Goal: Task Accomplishment & Management: Use online tool/utility

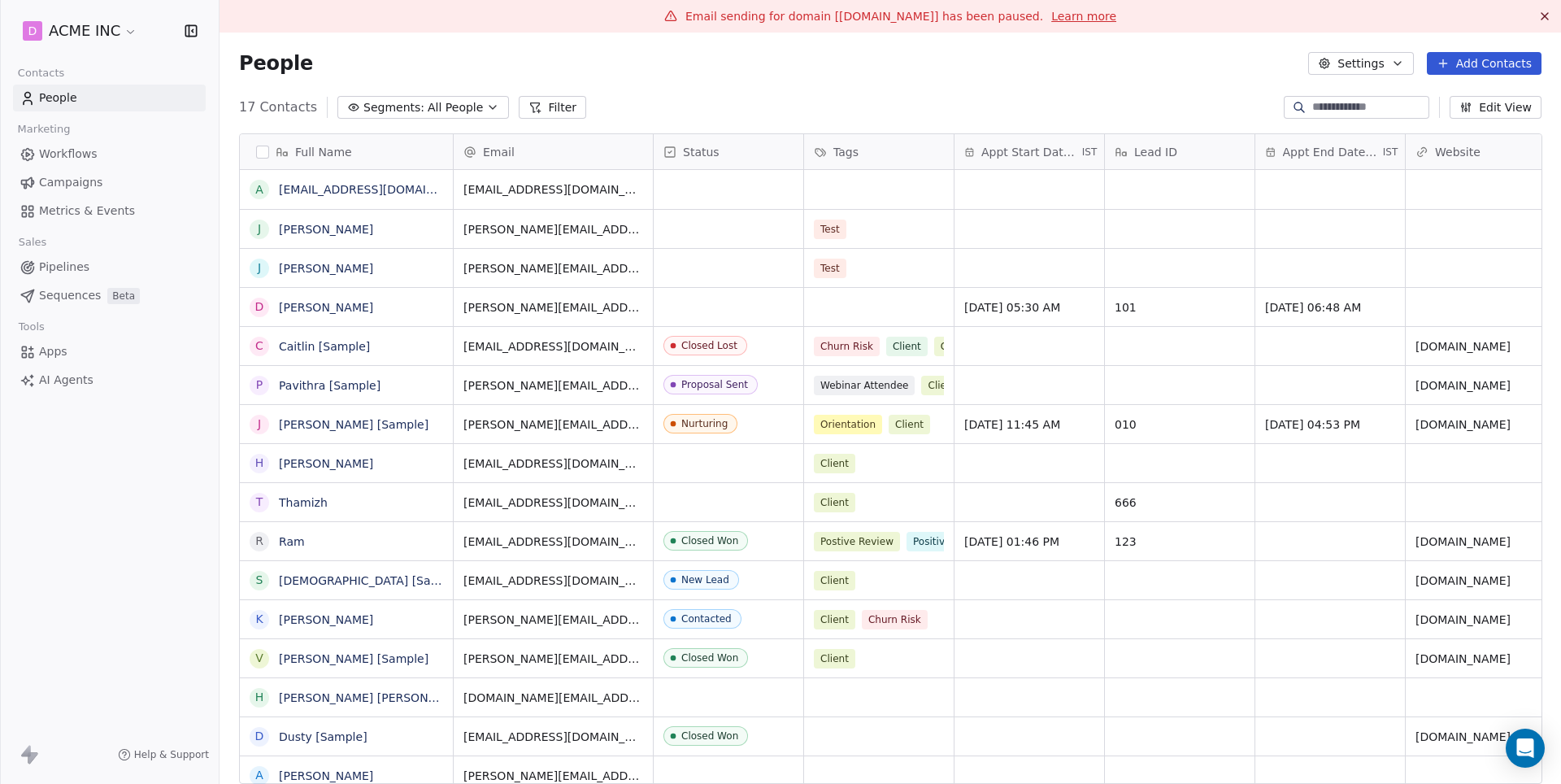
scroll to position [689, 1341]
click at [102, 170] on link "Campaigns" at bounding box center [109, 182] width 192 height 27
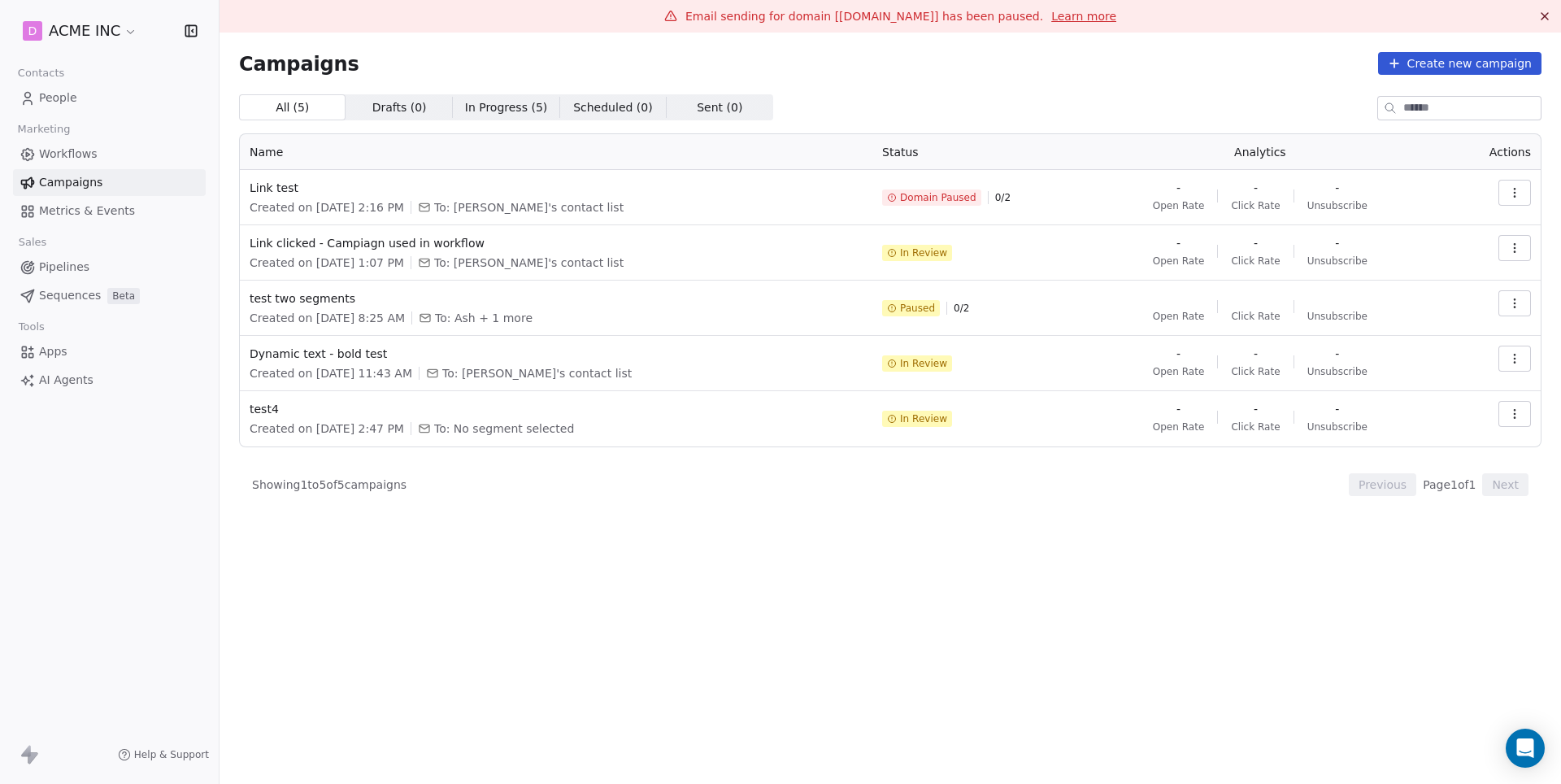
click at [1511, 251] on icon "button" at bounding box center [1515, 248] width 13 height 13
click at [1436, 288] on div "View" at bounding box center [1441, 284] width 164 height 26
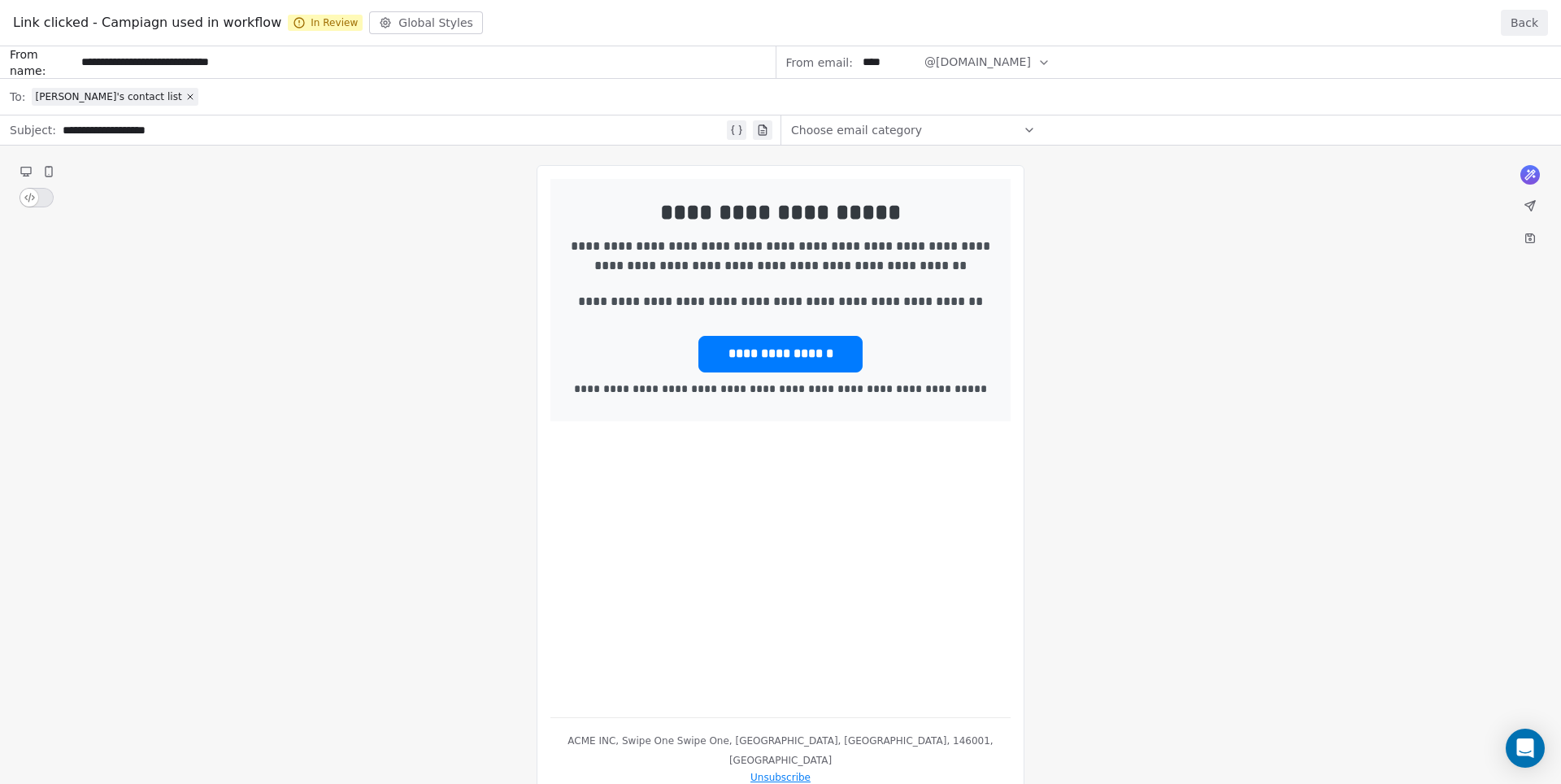
click at [1504, 280] on div "**********" at bounding box center [780, 415] width 1561 height 738
click at [1534, 244] on div "**********" at bounding box center [780, 415] width 1561 height 738
click at [1516, 28] on button "Back" at bounding box center [1525, 23] width 47 height 26
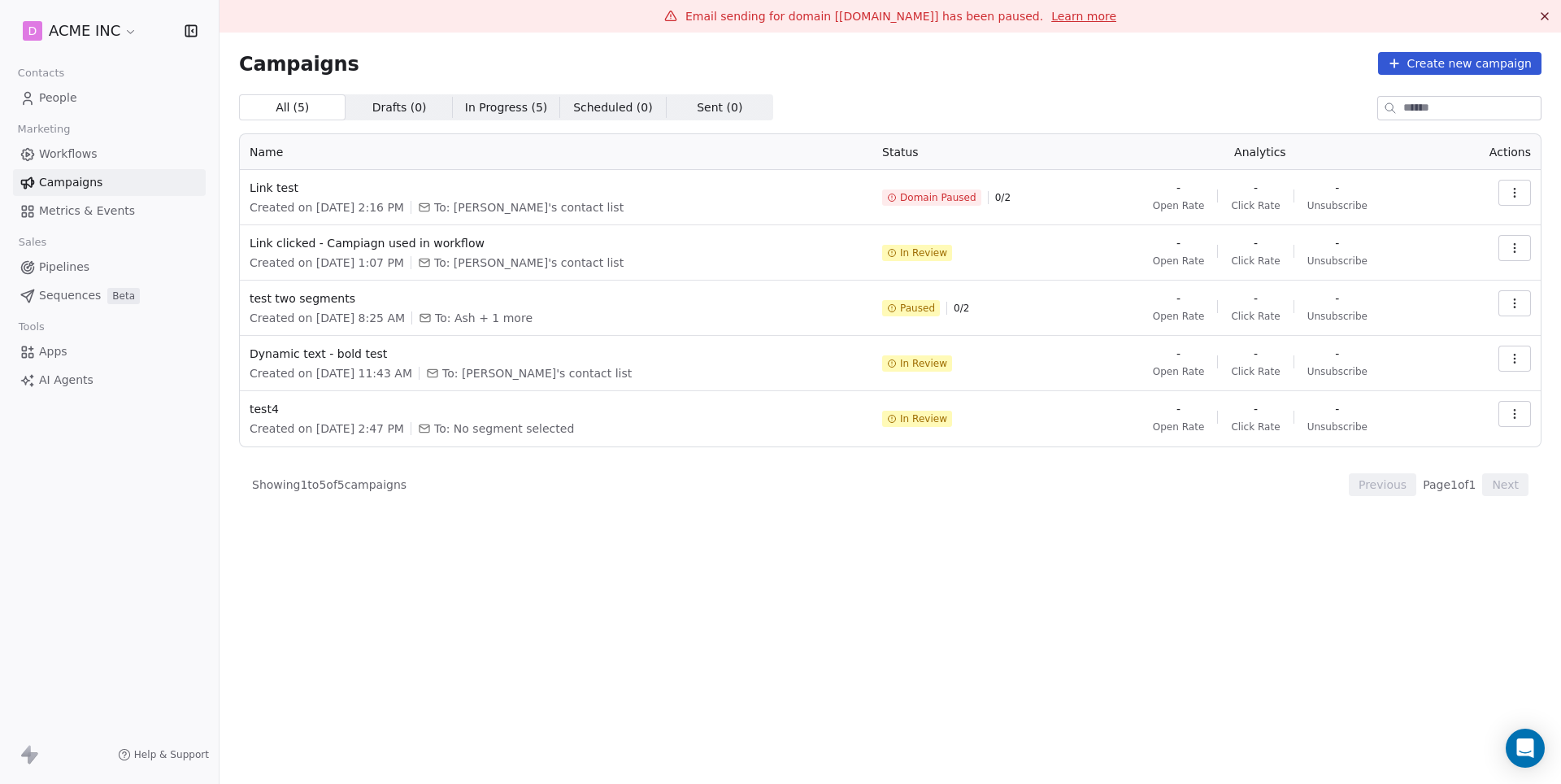
click at [1502, 70] on button "Create new campaign" at bounding box center [1461, 63] width 164 height 23
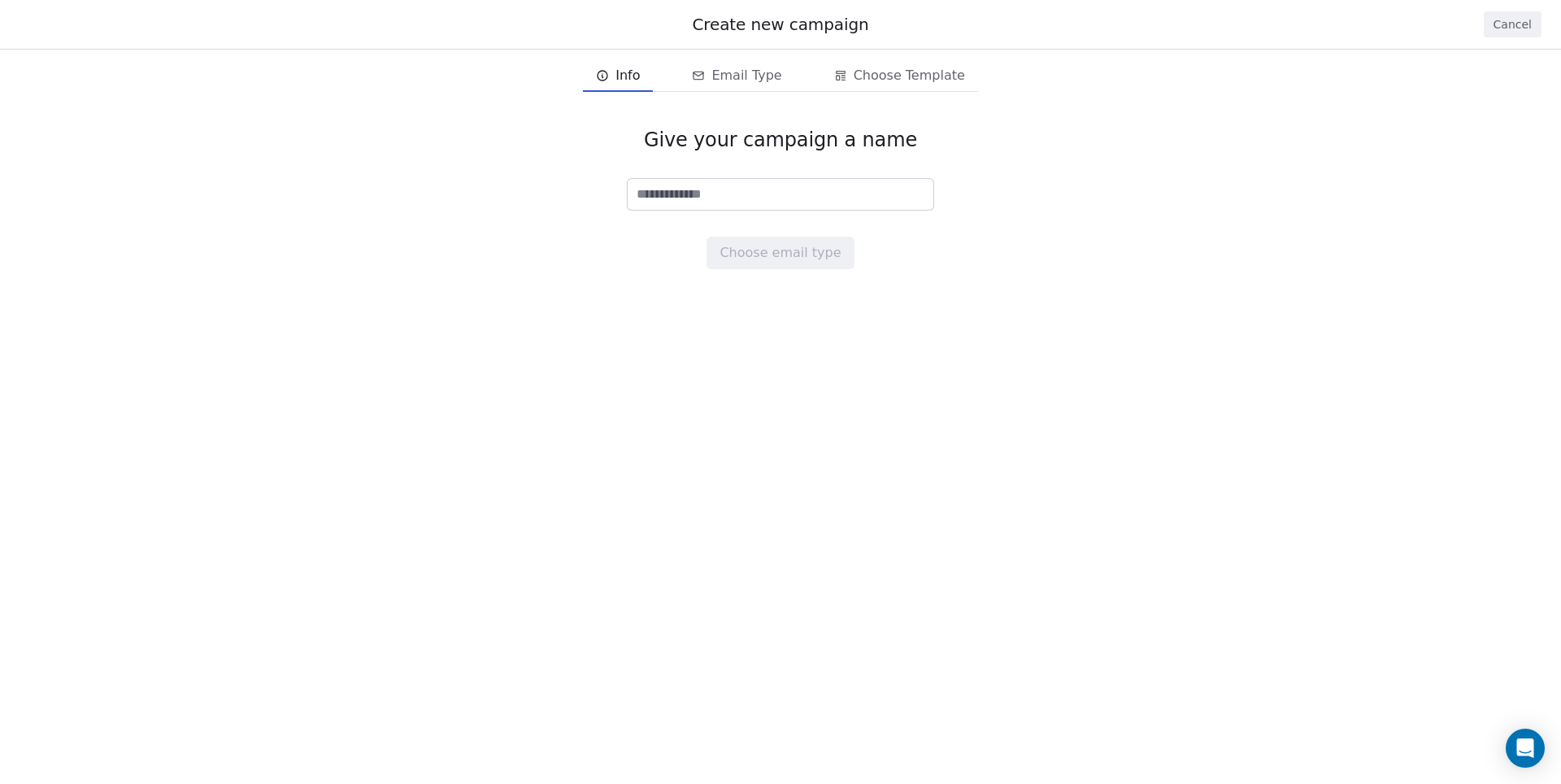
click at [667, 186] on input at bounding box center [780, 194] width 306 height 31
type input "********"
click at [766, 238] on button "Choose email type" at bounding box center [780, 253] width 147 height 33
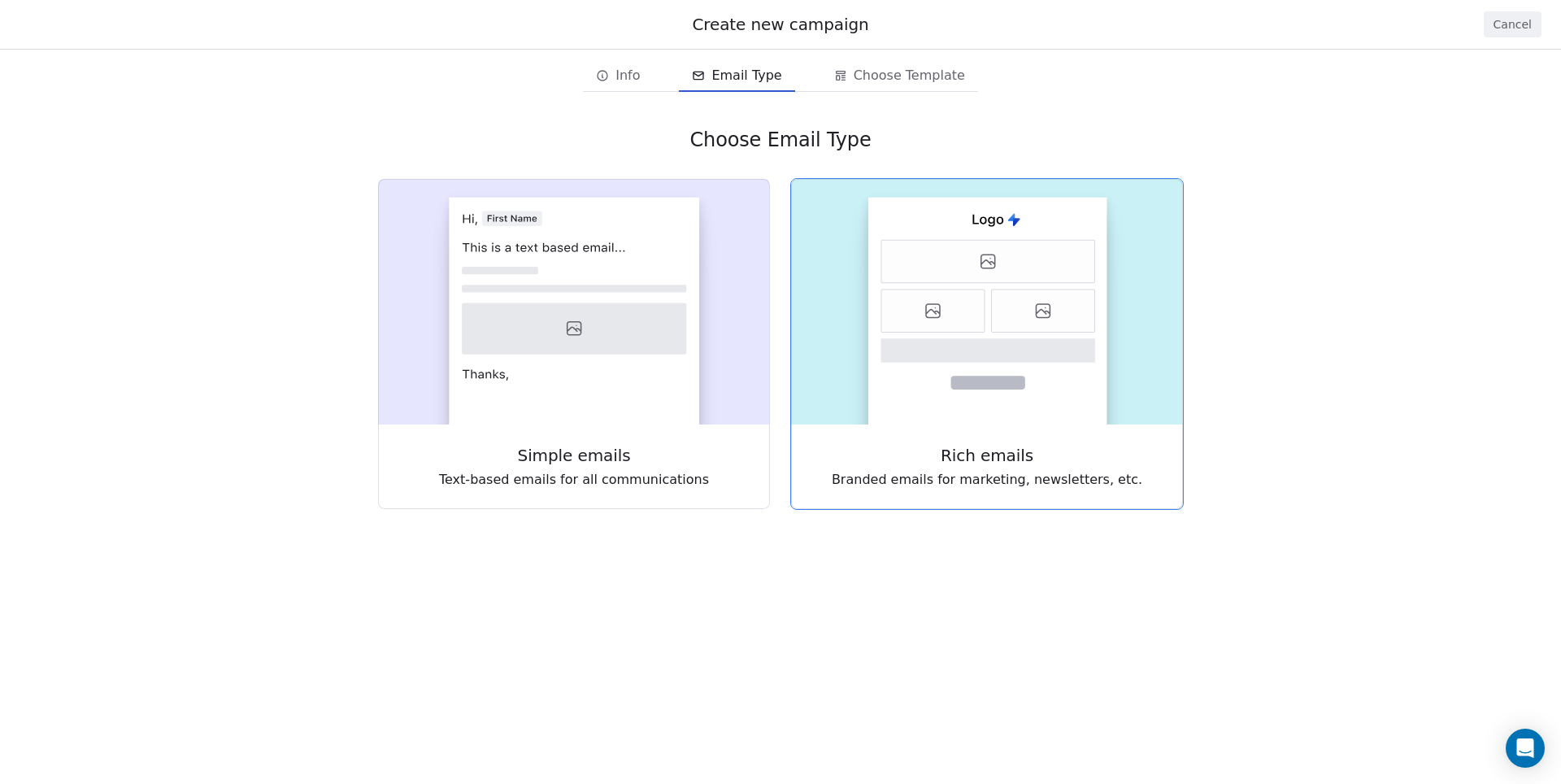
click at [964, 365] on rect at bounding box center [988, 311] width 239 height 227
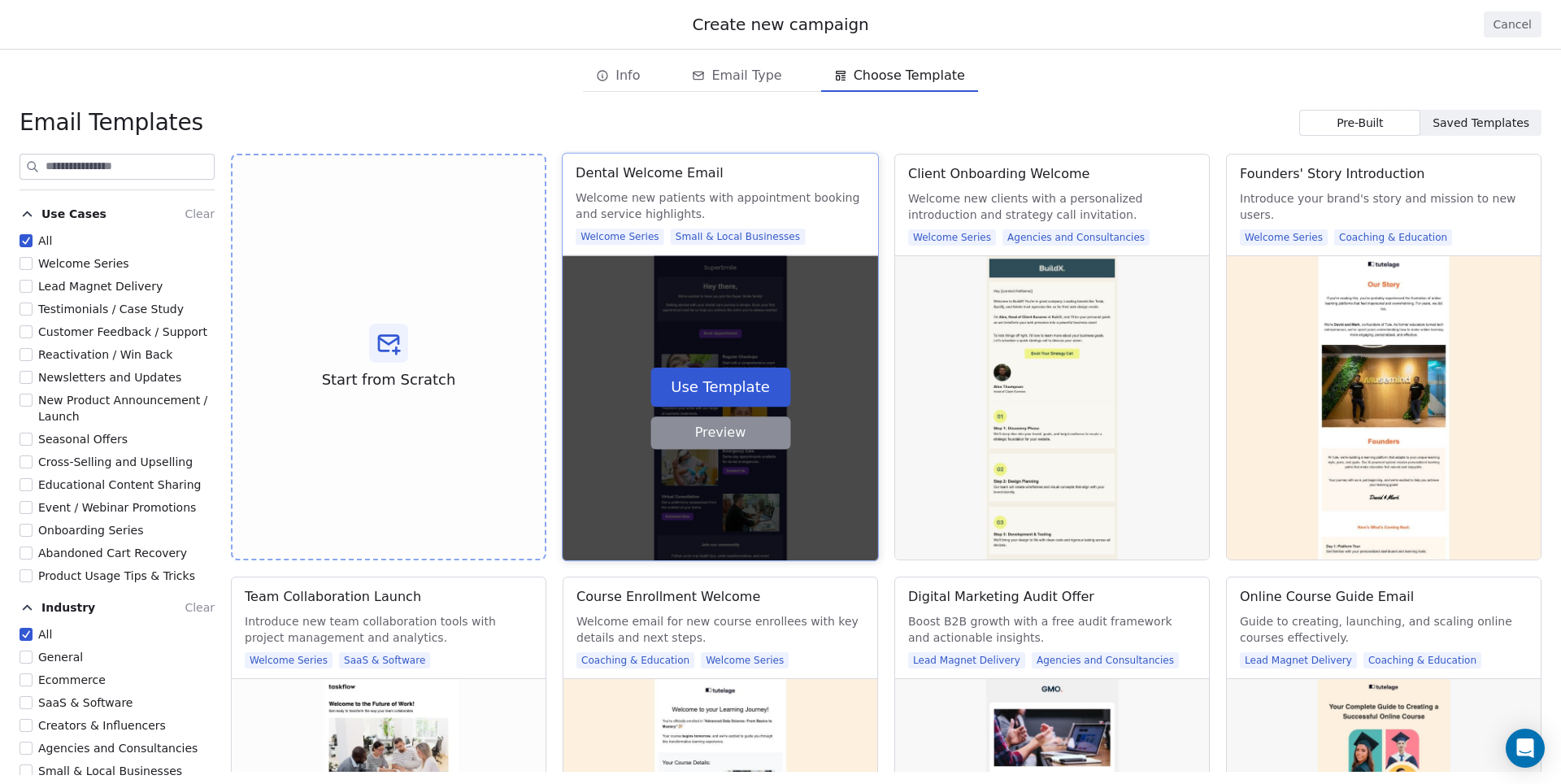
click at [736, 433] on button "Preview" at bounding box center [720, 432] width 140 height 33
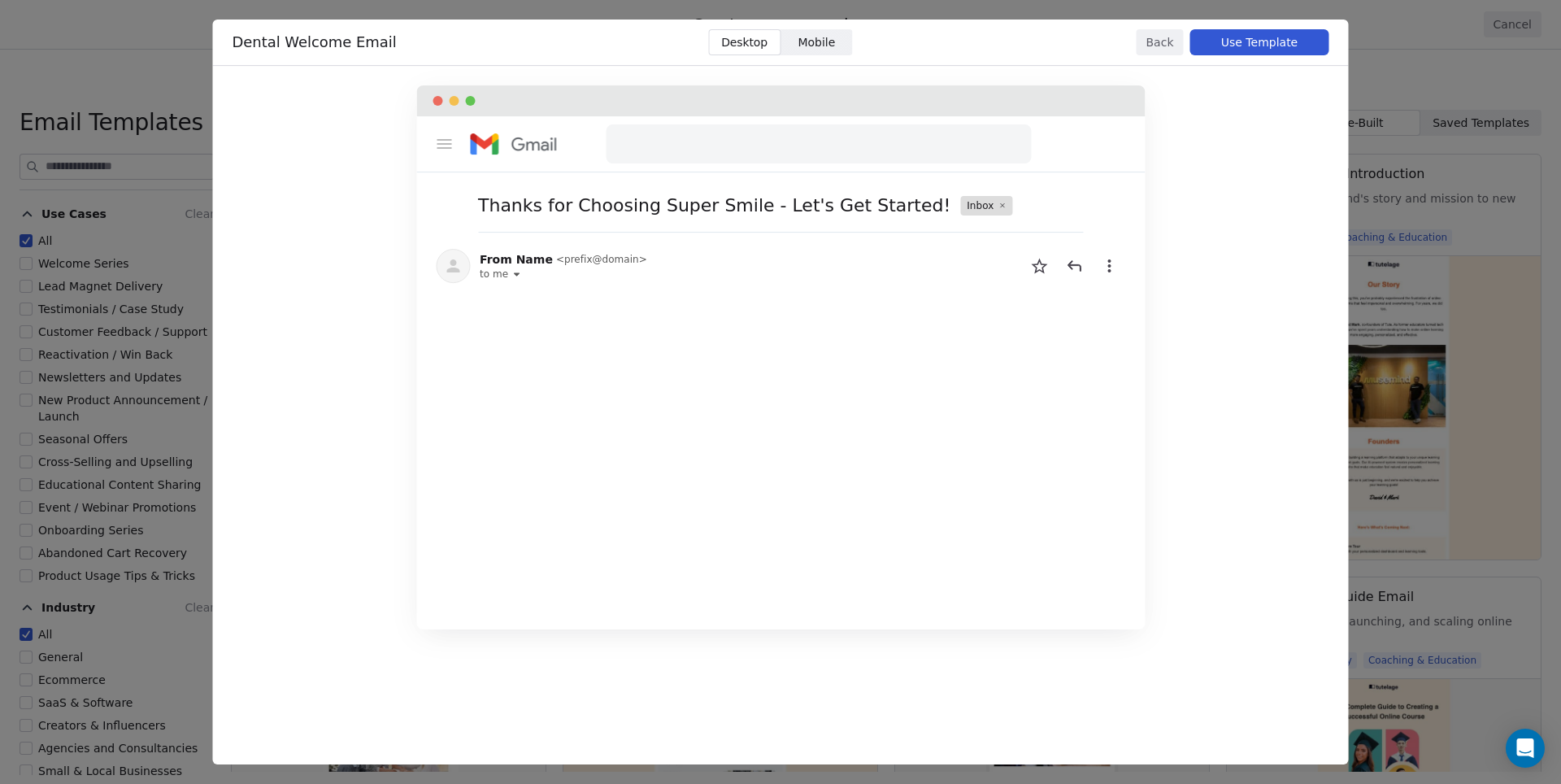
click at [823, 43] on span "Mobile" at bounding box center [817, 43] width 37 height 17
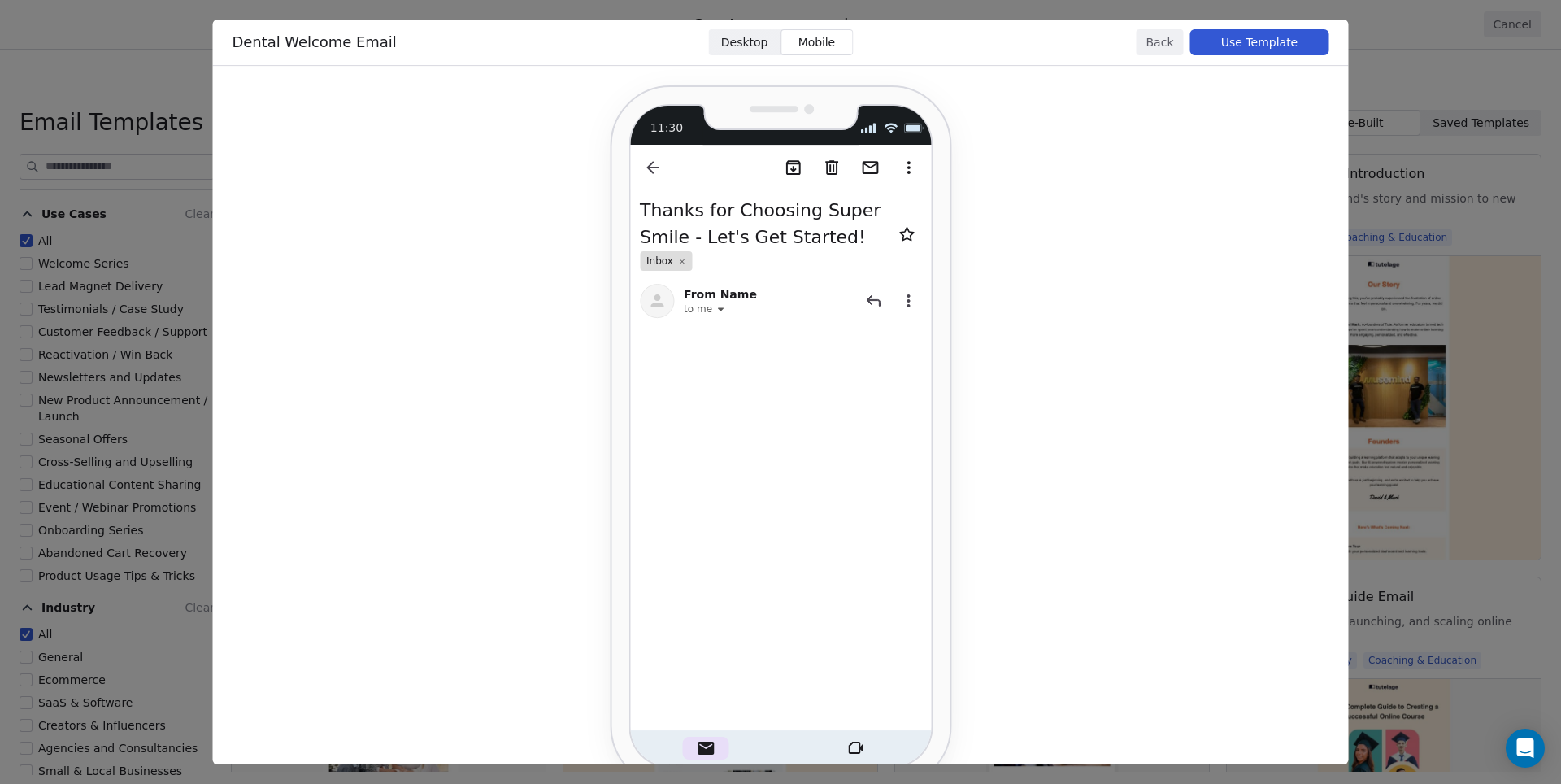
click at [1152, 50] on button "Back" at bounding box center [1161, 43] width 47 height 26
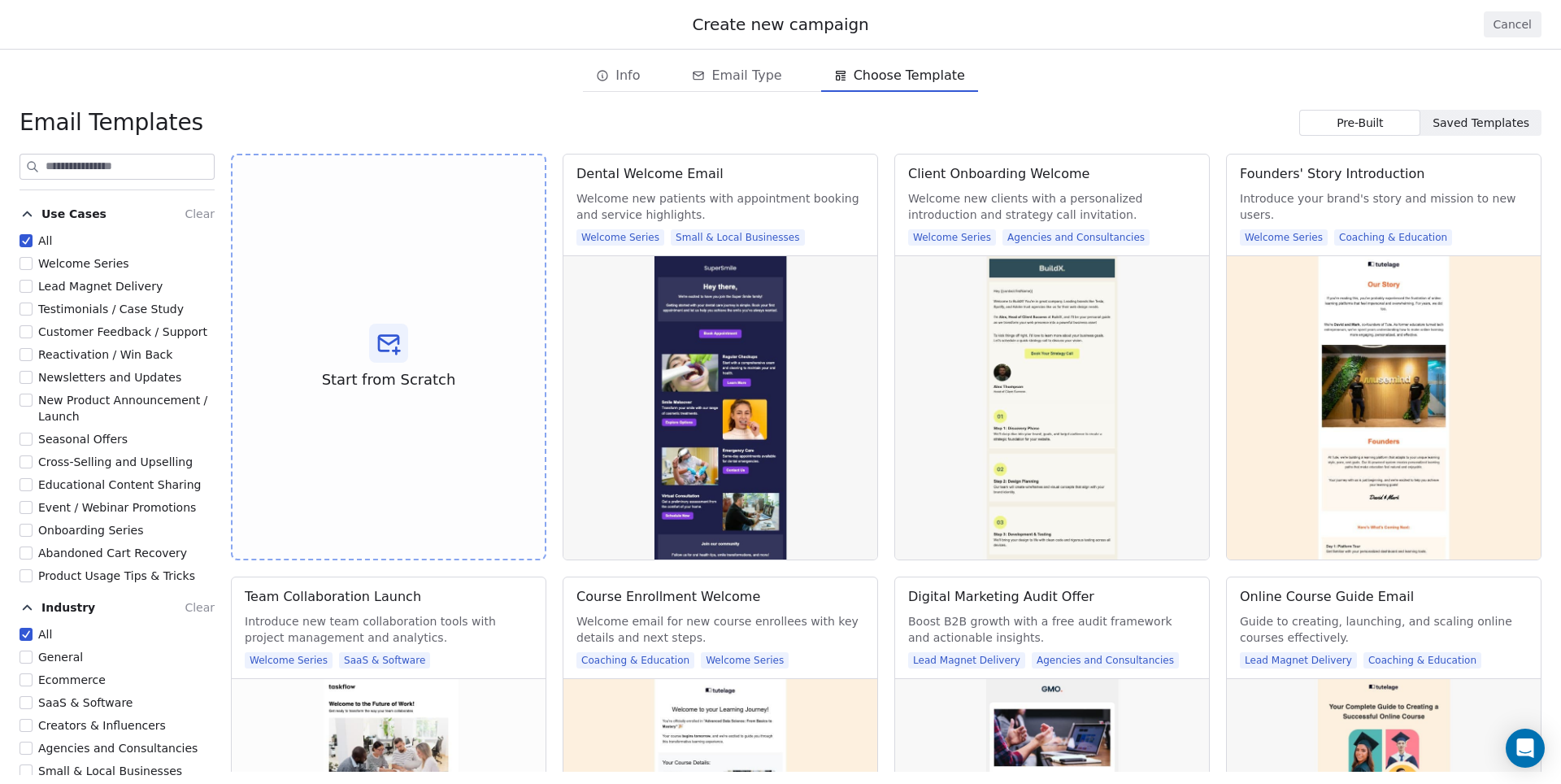
click at [1519, 20] on button "Cancel" at bounding box center [1513, 24] width 58 height 26
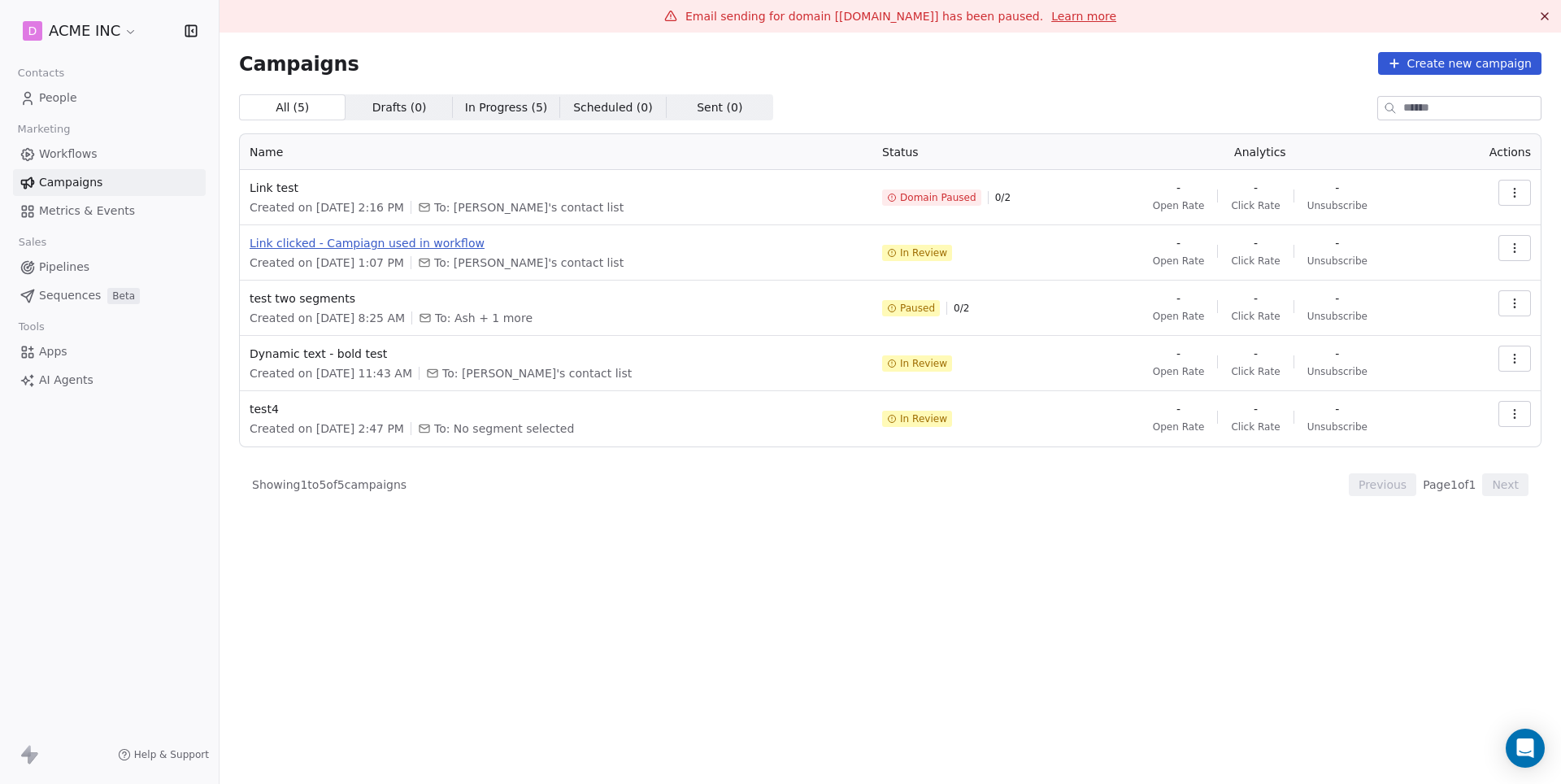
click at [442, 239] on span "Link clicked - Campiagn used in workflow" at bounding box center [557, 243] width 613 height 17
